Goal: Information Seeking & Learning: Learn about a topic

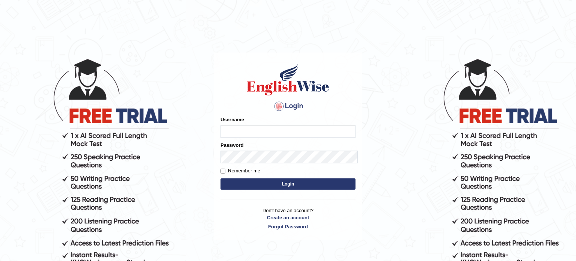
type input "0451698575"
click at [234, 178] on button "Login" at bounding box center [288, 183] width 135 height 11
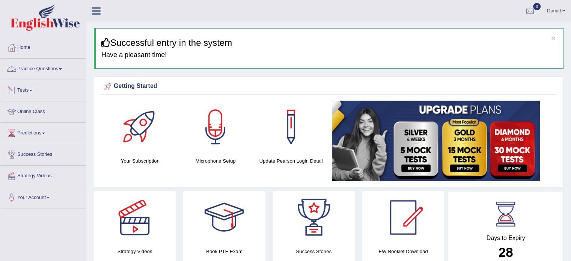
click at [57, 68] on link "Practice Questions" at bounding box center [43, 68] width 86 height 19
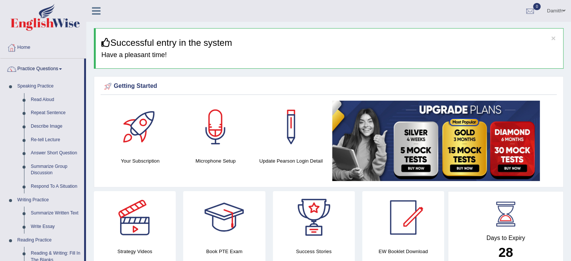
click at [57, 68] on link "Practice Questions" at bounding box center [42, 68] width 84 height 19
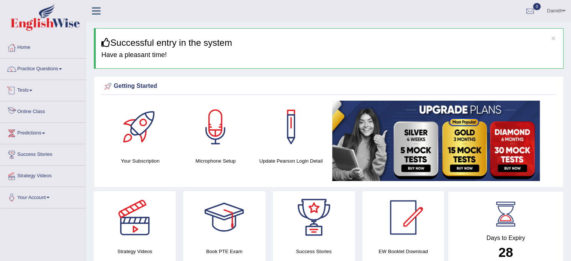
click at [38, 111] on link "Online Class" at bounding box center [43, 110] width 86 height 19
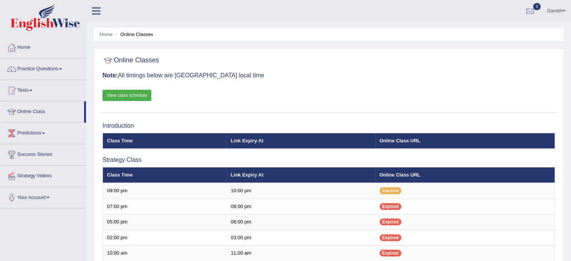
click at [411, 95] on div "Online Classes Note: All timings below are [GEOGRAPHIC_DATA] local time View cl…" at bounding box center [329, 83] width 456 height 60
click at [136, 96] on link "View class schedule" at bounding box center [126, 95] width 49 height 11
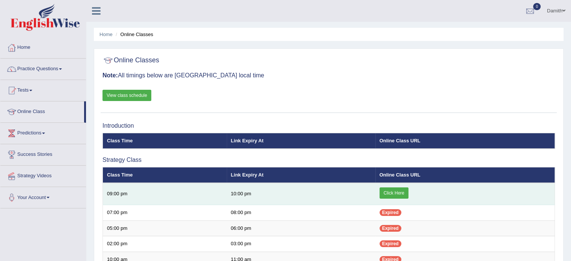
click at [385, 191] on link "Click Here" at bounding box center [393, 192] width 29 height 11
